Goal: Task Accomplishment & Management: Use online tool/utility

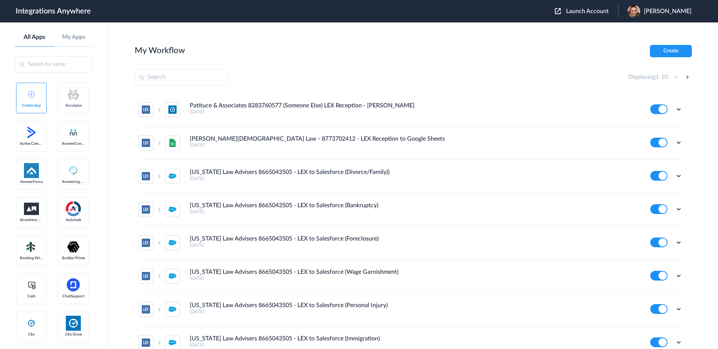
click at [609, 9] on span "Launch Account" at bounding box center [587, 11] width 43 height 6
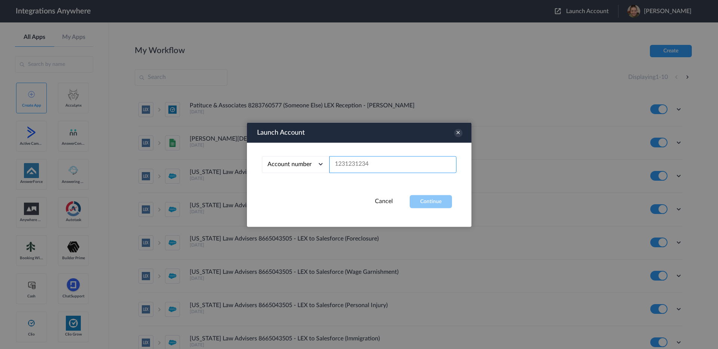
drag, startPoint x: 385, startPoint y: 164, endPoint x: 392, endPoint y: 161, distance: 7.4
click at [392, 161] on input "text" at bounding box center [392, 164] width 127 height 17
paste input "6473294175"
type input "6473294175"
click at [438, 205] on button "Continue" at bounding box center [431, 201] width 42 height 13
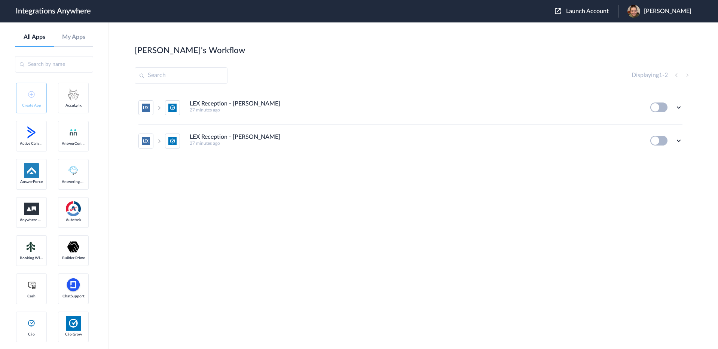
click at [683, 171] on div "LEX Reception - Clio Grow 27 minutes ago Edit Task history Delete LEX Reception…" at bounding box center [413, 147] width 557 height 112
click at [652, 188] on div "LEX Reception - Clio Grow 27 minutes ago Edit Task history Delete LEX Reception…" at bounding box center [413, 147] width 557 height 112
click at [680, 141] on icon at bounding box center [678, 140] width 7 height 7
click at [652, 186] on span "Delete" at bounding box center [655, 185] width 15 height 5
click at [659, 189] on li "Are you sure?" at bounding box center [658, 189] width 49 height 20
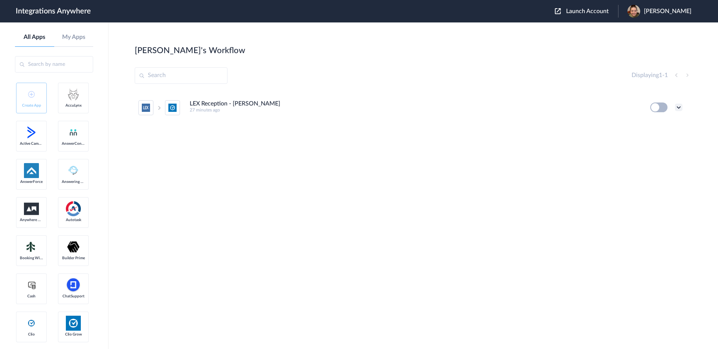
click at [682, 107] on icon at bounding box center [678, 107] width 7 height 7
click at [656, 156] on li "Delete" at bounding box center [658, 153] width 49 height 14
click at [660, 157] on li "Are you sure?" at bounding box center [658, 156] width 49 height 20
click at [564, 45] on main "Najia's Workflow Create Displaying 1 - 0" at bounding box center [414, 185] width 610 height 327
click at [36, 99] on link "Create App" at bounding box center [31, 98] width 31 height 31
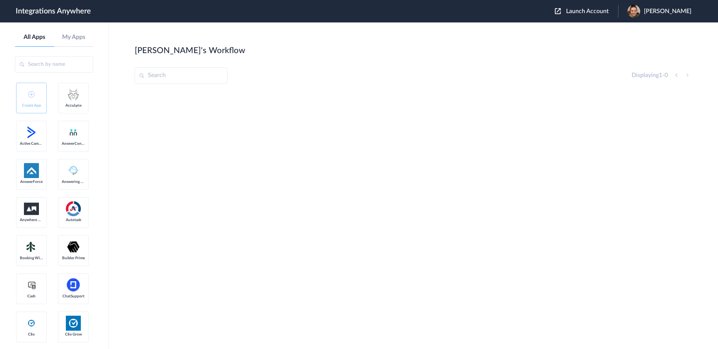
drag, startPoint x: 244, startPoint y: 175, endPoint x: 221, endPoint y: 147, distance: 35.6
click at [243, 174] on div at bounding box center [413, 147] width 557 height 112
click at [47, 39] on link "All Apps" at bounding box center [34, 37] width 39 height 7
click at [27, 92] on link "Create App" at bounding box center [31, 98] width 31 height 31
drag, startPoint x: 232, startPoint y: 133, endPoint x: 226, endPoint y: 129, distance: 6.5
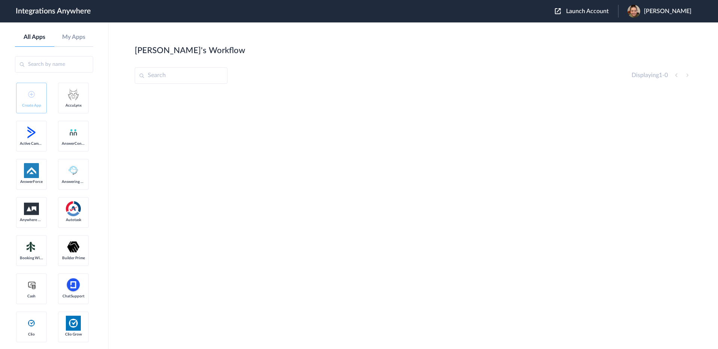
click at [232, 133] on div at bounding box center [413, 147] width 557 height 112
click at [666, 11] on span "[PERSON_NAME]" at bounding box center [668, 11] width 48 height 7
click at [640, 46] on link "Logout" at bounding box center [632, 44] width 16 height 5
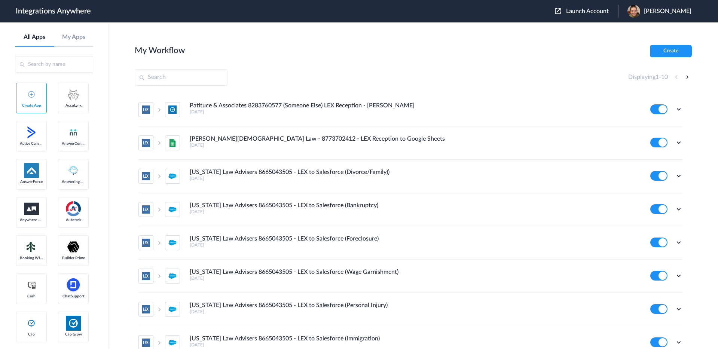
click at [34, 94] on img at bounding box center [31, 94] width 7 height 7
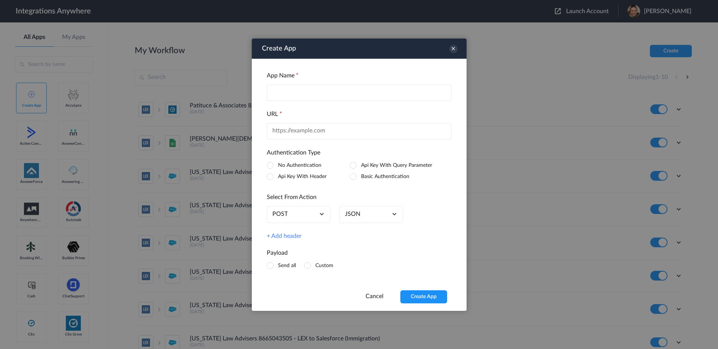
click at [294, 89] on input "text" at bounding box center [359, 92] width 185 height 16
click at [454, 48] on icon at bounding box center [453, 49] width 8 height 8
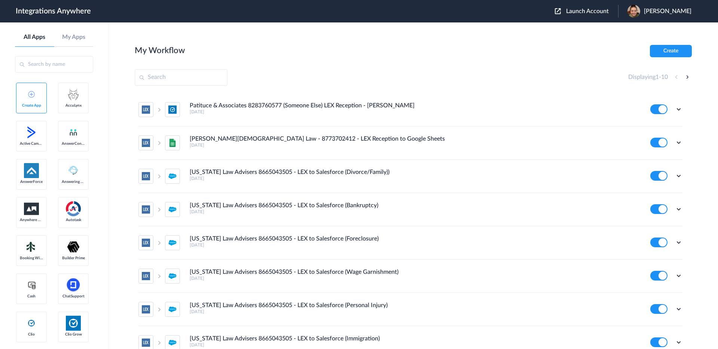
click at [49, 65] on input "text" at bounding box center [54, 64] width 78 height 16
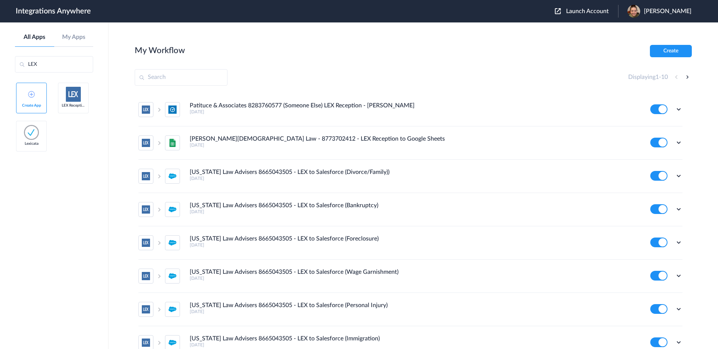
type input "LEX"
click at [73, 97] on img at bounding box center [73, 94] width 15 height 15
click at [75, 99] on img at bounding box center [73, 94] width 15 height 15
click at [668, 54] on button "Create" at bounding box center [671, 51] width 42 height 12
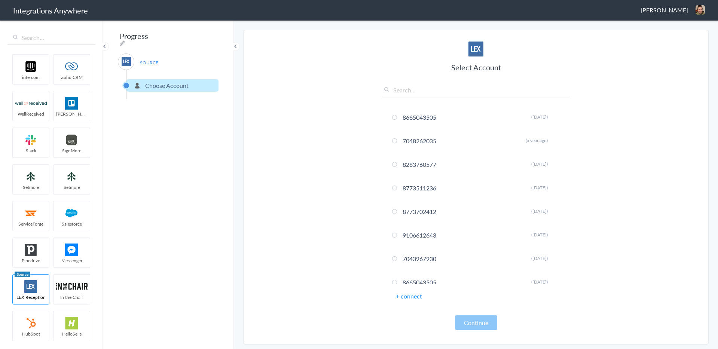
drag, startPoint x: 29, startPoint y: 288, endPoint x: 659, endPoint y: 3, distance: 692.2
click at [411, 85] on div "Select Account 8665043505 Rename Delete (2 months ago) 7048262035 Rename Delete…" at bounding box center [475, 186] width 187 height 289
click at [403, 89] on input "text" at bounding box center [475, 92] width 187 height 12
paste input "6473294175"
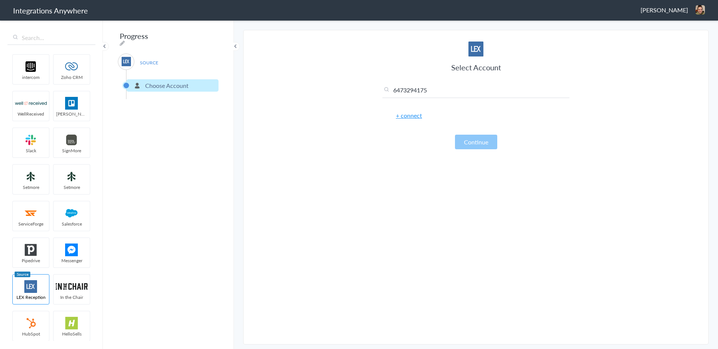
type input "6473294175"
click at [409, 118] on link "+ connect" at bounding box center [409, 115] width 26 height 9
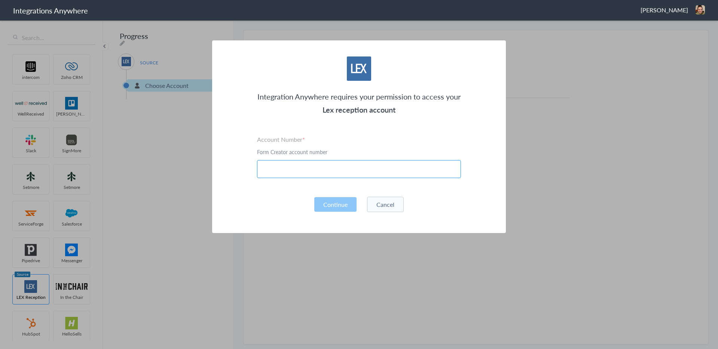
click at [320, 171] on input "text" at bounding box center [359, 169] width 204 height 18
paste input "6473294175"
type input "6473294175"
click at [338, 207] on button "Continue" at bounding box center [335, 204] width 42 height 15
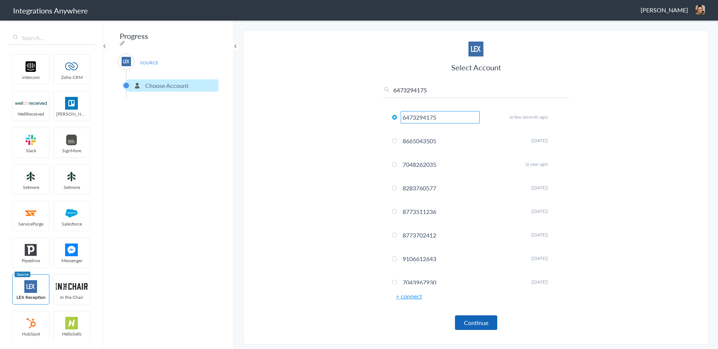
click at [478, 325] on button "Continue" at bounding box center [476, 322] width 42 height 15
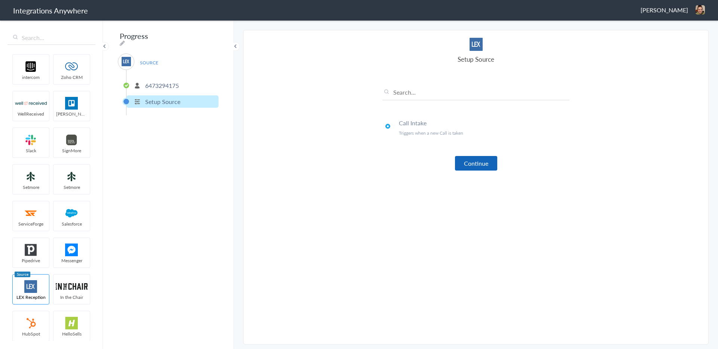
click at [487, 158] on button "Continue" at bounding box center [476, 163] width 42 height 15
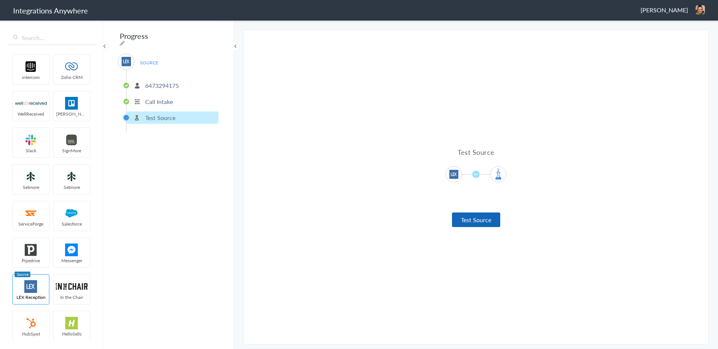
click at [479, 218] on button "Test Source" at bounding box center [476, 220] width 48 height 15
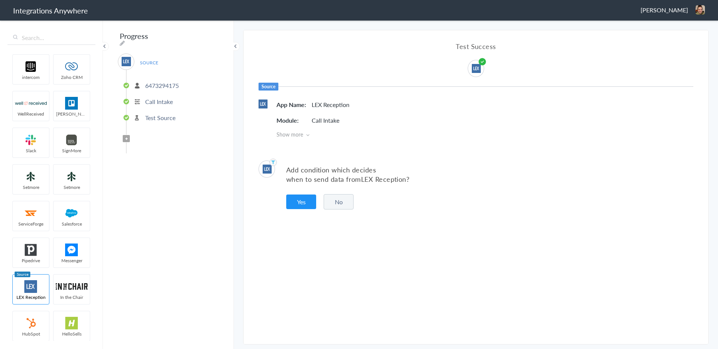
click at [338, 204] on button "No" at bounding box center [339, 201] width 30 height 15
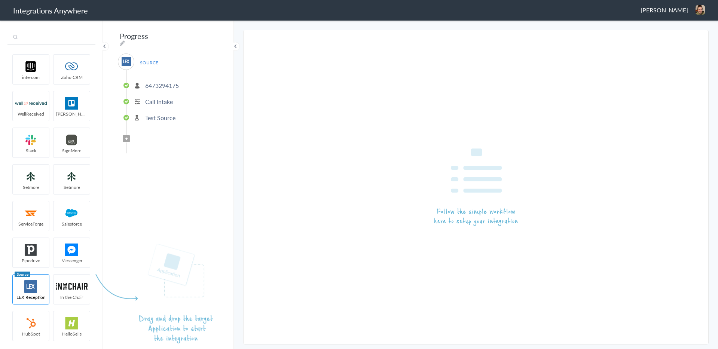
click at [43, 36] on input "text" at bounding box center [51, 38] width 88 height 14
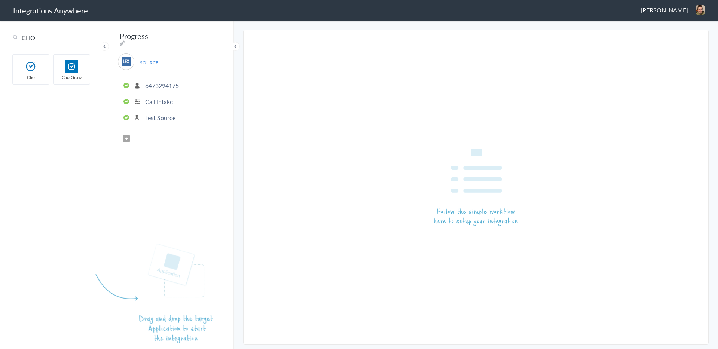
type input "CLIO"
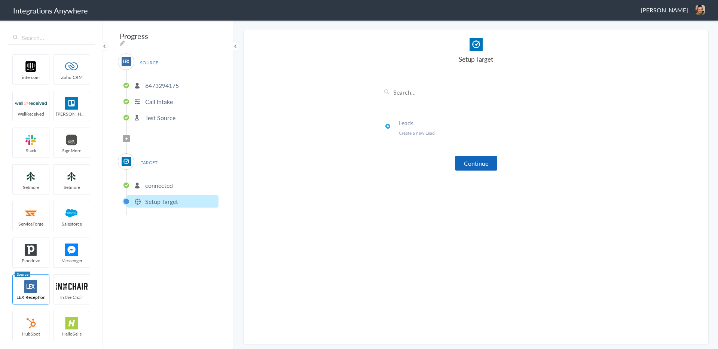
click at [475, 165] on button "Continue" at bounding box center [476, 163] width 42 height 15
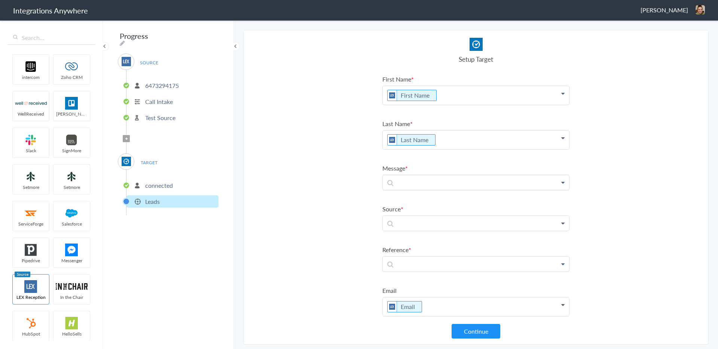
click at [155, 182] on p "connected" at bounding box center [159, 185] width 28 height 9
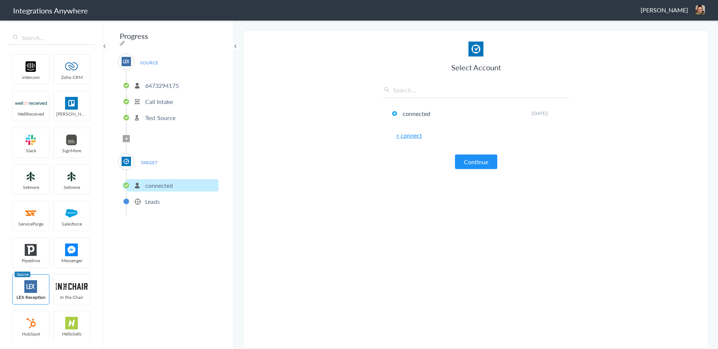
click at [410, 135] on link "+ connect" at bounding box center [409, 135] width 26 height 9
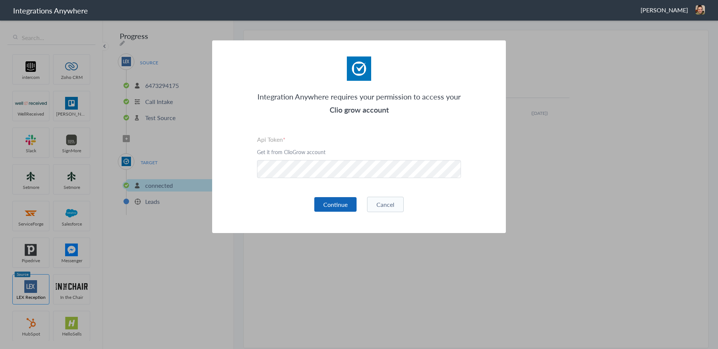
click at [334, 206] on button "Continue" at bounding box center [335, 204] width 42 height 15
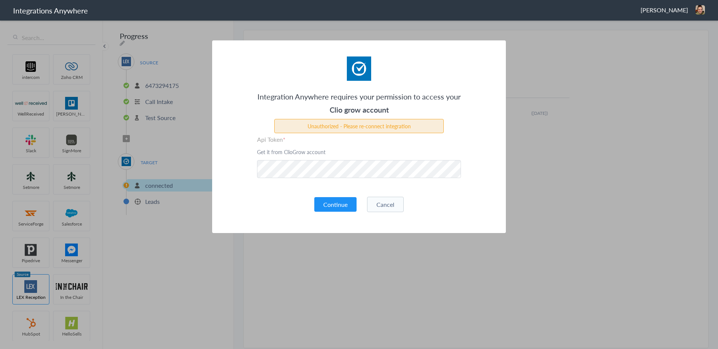
click at [387, 206] on button "Cancel" at bounding box center [385, 204] width 37 height 15
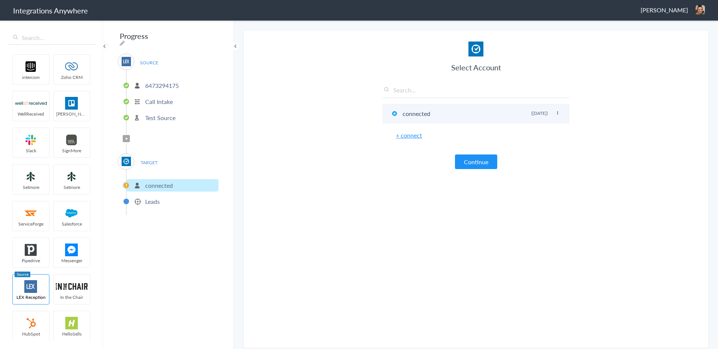
click at [558, 112] on icon at bounding box center [557, 113] width 4 height 4
click at [412, 137] on link "+ connect" at bounding box center [409, 135] width 26 height 9
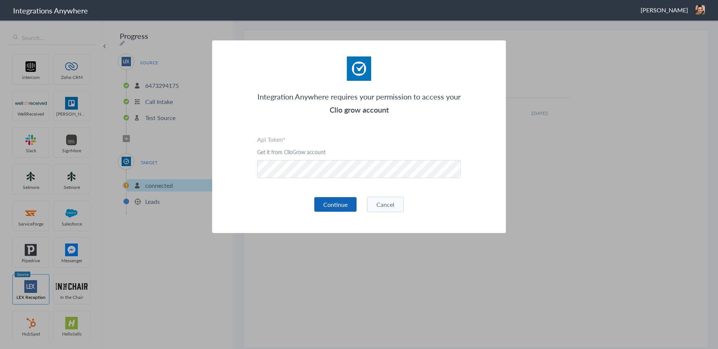
click at [345, 202] on button "Continue" at bounding box center [335, 204] width 42 height 15
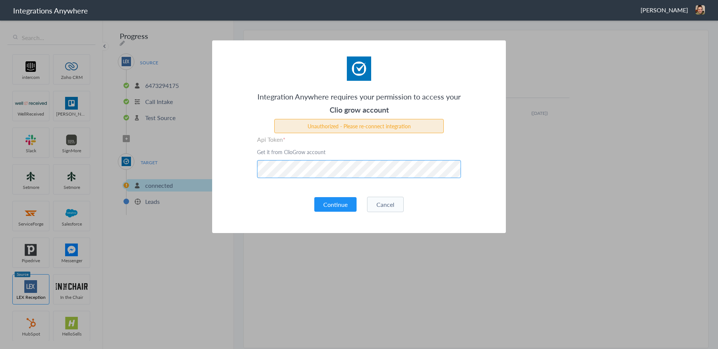
click at [253, 162] on div "Integration Anywhere requires your permission to access your Clio grow account …" at bounding box center [359, 136] width 294 height 193
click at [331, 207] on button "Continue" at bounding box center [335, 204] width 42 height 15
click at [387, 208] on button "Cancel" at bounding box center [385, 204] width 37 height 15
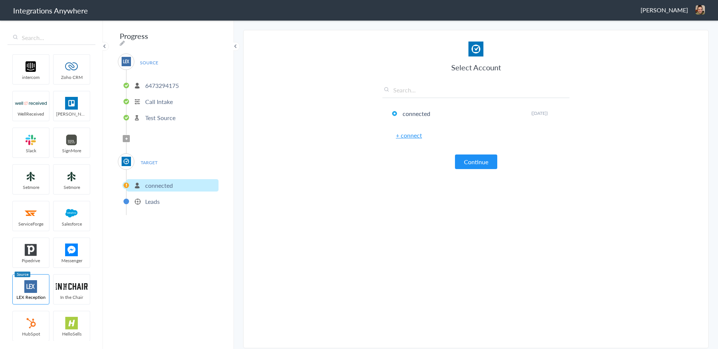
scroll to position [1, 0]
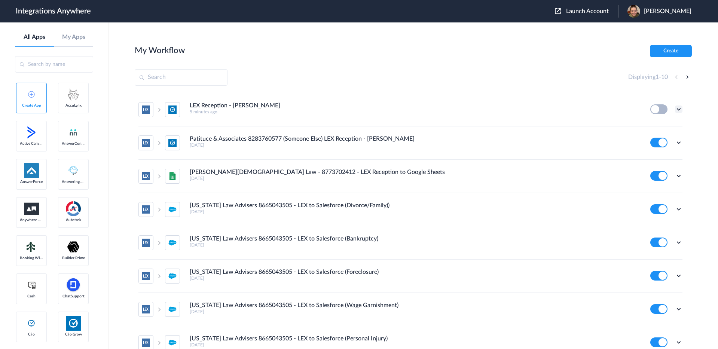
click at [678, 110] on icon at bounding box center [678, 109] width 7 height 7
click at [658, 156] on span "Delete" at bounding box center [655, 154] width 15 height 5
click at [656, 156] on span "Are you sure?" at bounding box center [653, 158] width 27 height 12
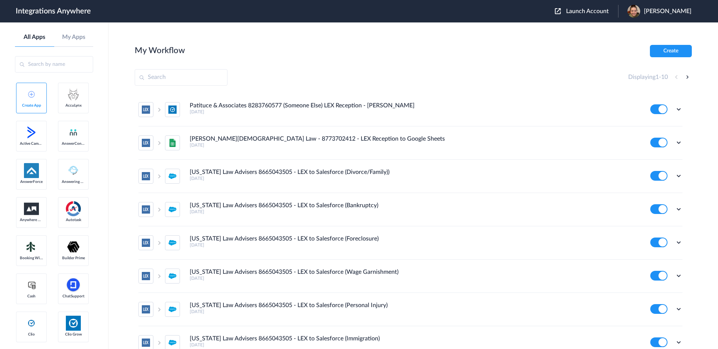
click at [597, 13] on span "Launch Account" at bounding box center [587, 11] width 43 height 6
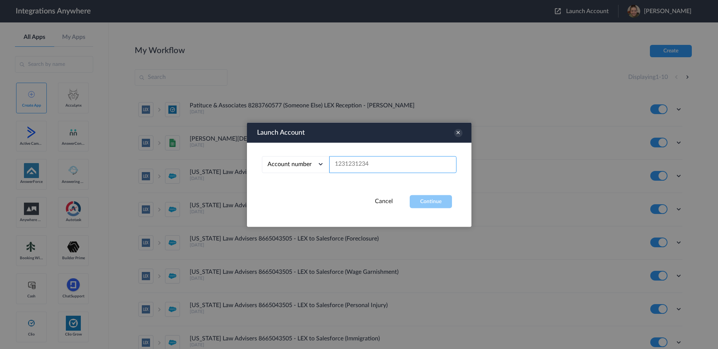
click at [344, 164] on input "text" at bounding box center [392, 164] width 127 height 17
paste input "6473294175"
type input "6473294175"
click at [430, 201] on button "Continue" at bounding box center [431, 201] width 42 height 13
